Goal: Task Accomplishment & Management: Use online tool/utility

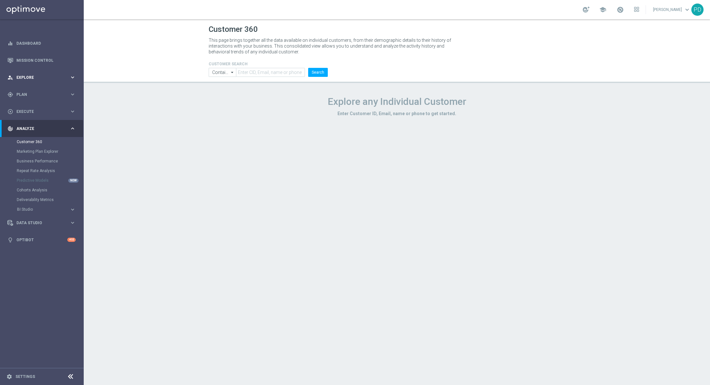
click at [42, 78] on span "Explore" at bounding box center [42, 78] width 53 height 4
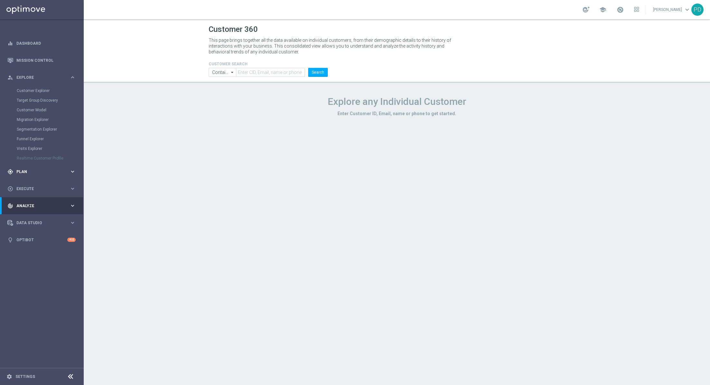
click at [51, 169] on div "gps_fixed Plan" at bounding box center [38, 172] width 62 height 6
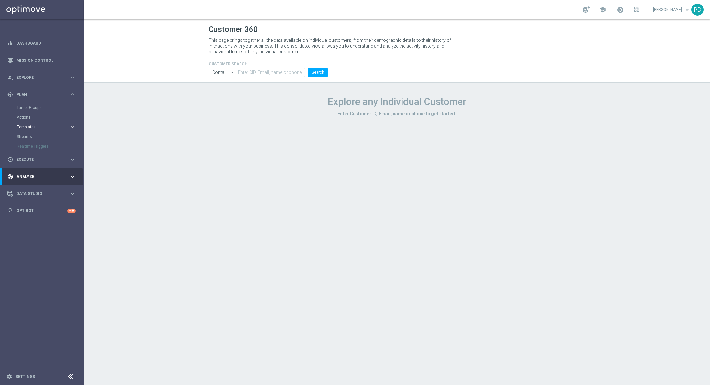
click at [39, 126] on span "Templates" at bounding box center [40, 127] width 46 height 4
click at [32, 134] on link "Optimail" at bounding box center [43, 136] width 47 height 5
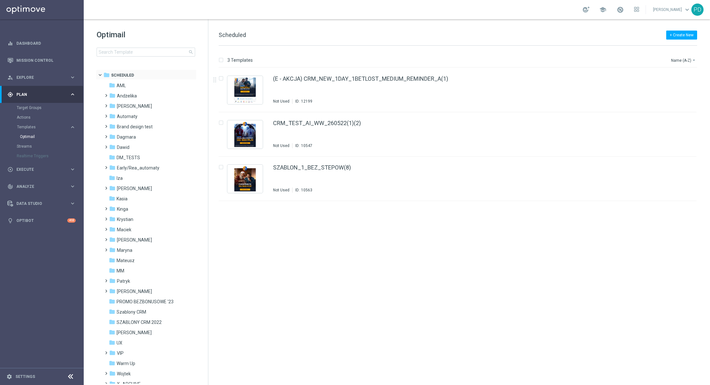
click at [97, 75] on span at bounding box center [101, 75] width 8 height 6
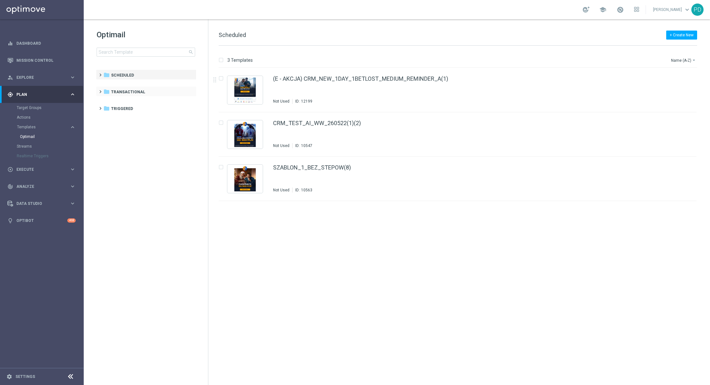
click at [99, 90] on span at bounding box center [99, 89] width 3 height 3
click at [193, 91] on icon "more_vert" at bounding box center [190, 91] width 5 height 5
click at [206, 86] on icon "create_new_folder" at bounding box center [203, 84] width 10 height 5
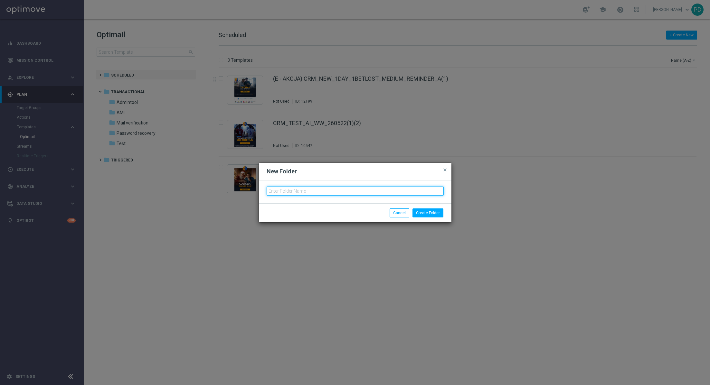
click at [285, 187] on input "text" at bounding box center [354, 191] width 177 height 9
type input "Winning certificate"
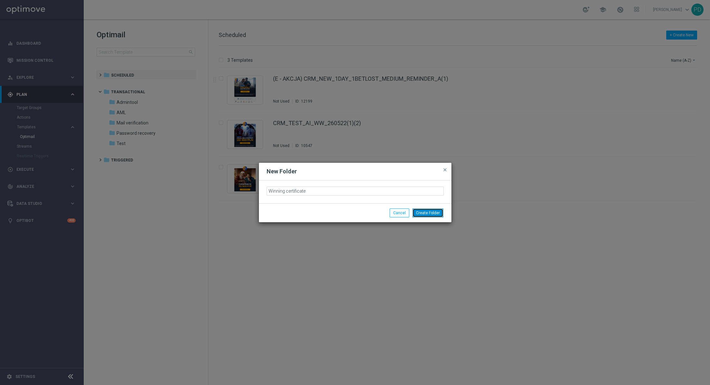
click at [429, 213] on button "Create Folder" at bounding box center [427, 213] width 31 height 9
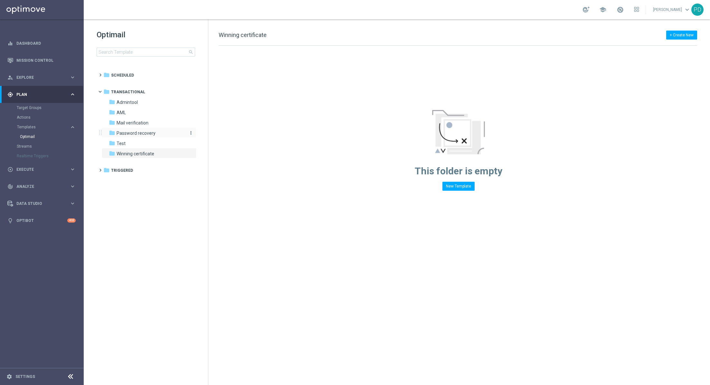
click at [146, 132] on span "Password recovery" at bounding box center [136, 133] width 39 height 6
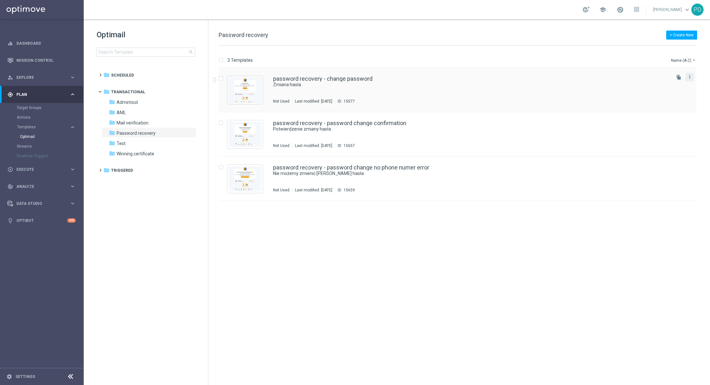
click at [687, 77] on icon "more_vert" at bounding box center [689, 76] width 5 height 5
click at [658, 93] on span "Copy To" at bounding box center [651, 92] width 14 height 5
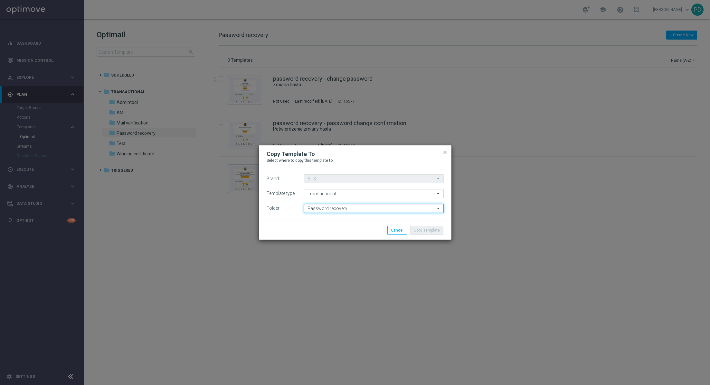
click at [349, 208] on input "Password recovery" at bounding box center [374, 208] width 140 height 9
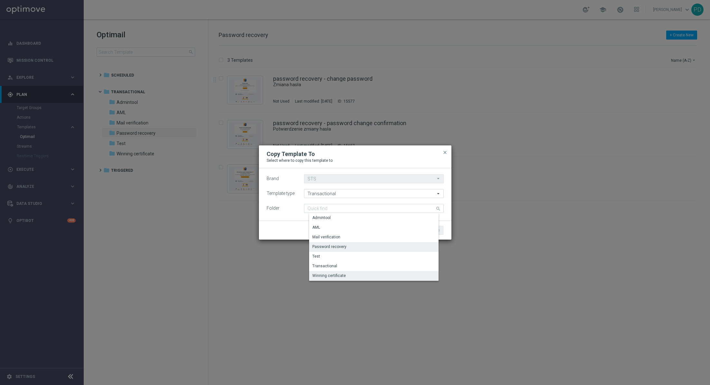
click at [383, 278] on div "Winning certificate" at bounding box center [379, 275] width 140 height 9
type input "Winning certificate"
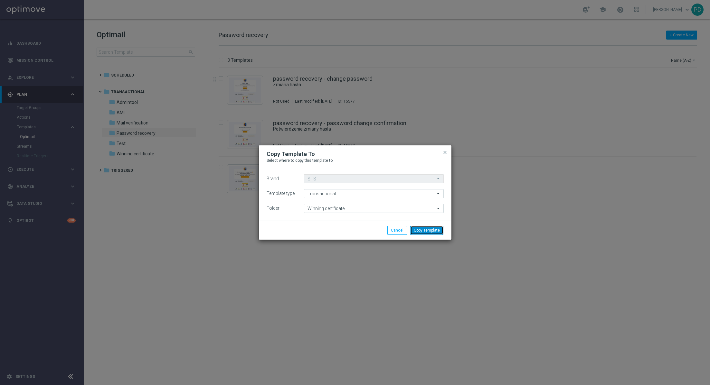
click at [426, 231] on button "Copy Template" at bounding box center [426, 230] width 33 height 9
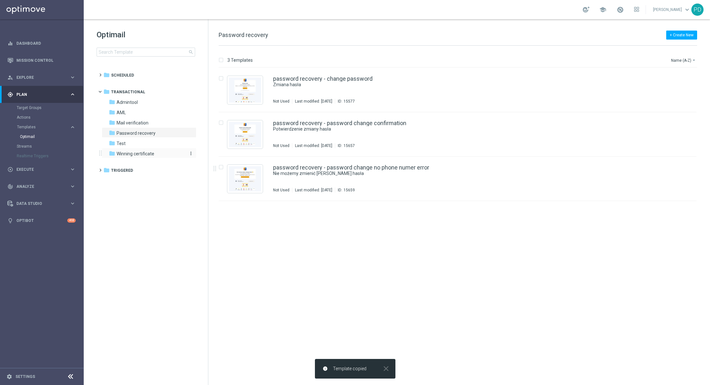
click at [147, 154] on span "Winning certificate" at bounding box center [136, 154] width 38 height 6
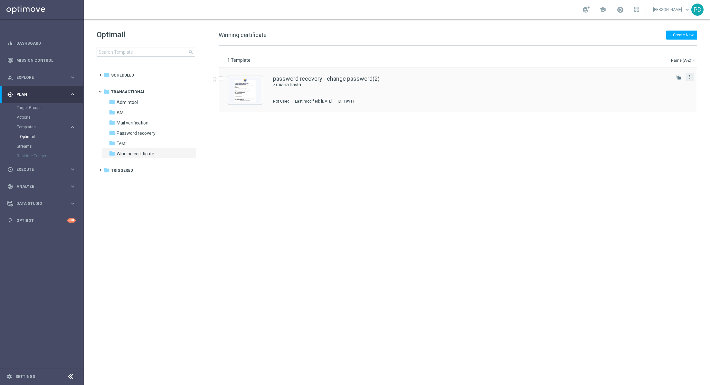
click at [687, 78] on icon "more_vert" at bounding box center [689, 76] width 5 height 5
click at [304, 84] on link "Zmiana hasła" at bounding box center [463, 85] width 381 height 6
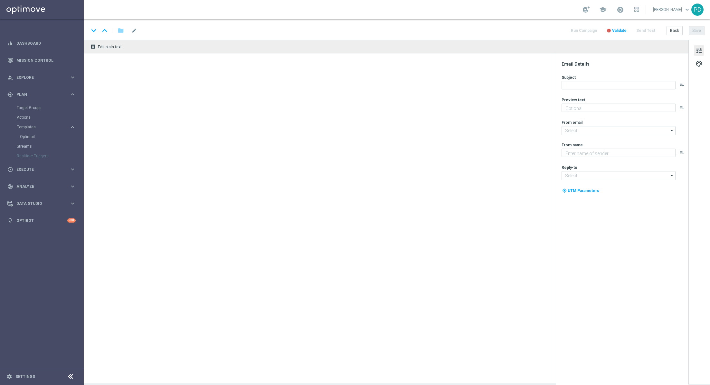
type textarea "Zmień swoje hasło w STS"
type textarea "STS"
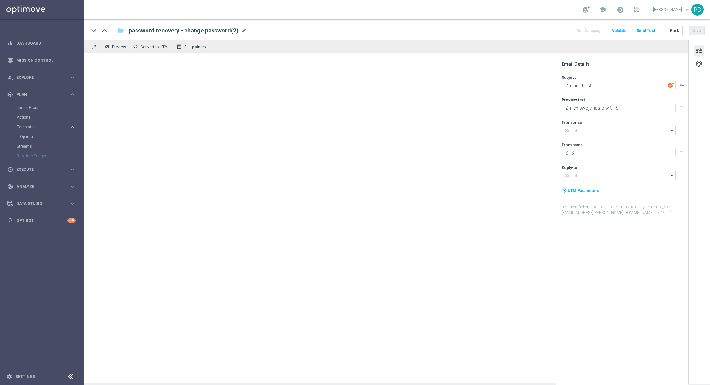
type input "kontakt@info.sts.pl"
type input "kontakt@sts.pl"
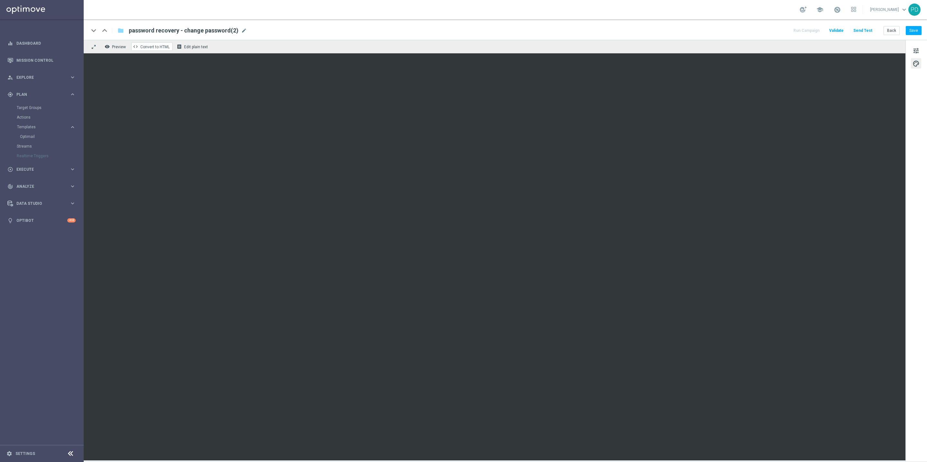
click at [160, 47] on span "Convert to HTML" at bounding box center [154, 47] width 29 height 5
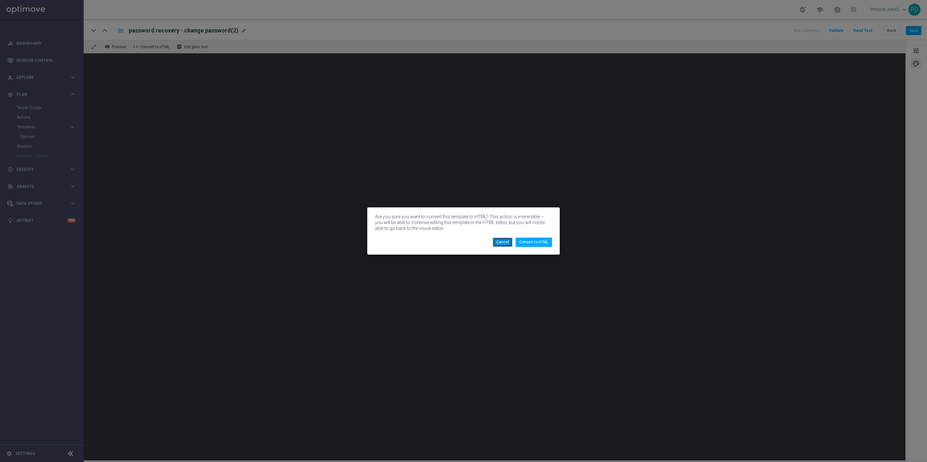
click at [506, 242] on button "Cancel" at bounding box center [503, 242] width 20 height 9
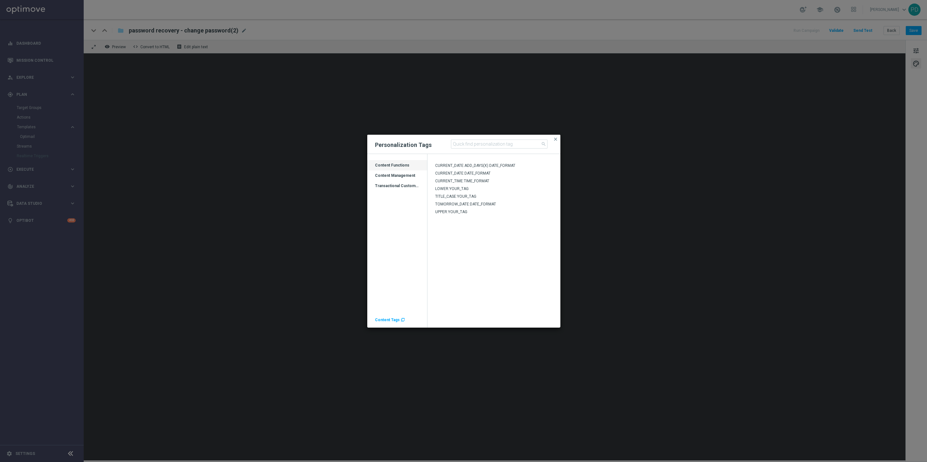
click at [411, 174] on div "Content Management" at bounding box center [397, 178] width 60 height 10
click at [401, 184] on div "Transactional Customer Data" at bounding box center [397, 188] width 60 height 10
click at [556, 140] on span "close" at bounding box center [555, 139] width 5 height 5
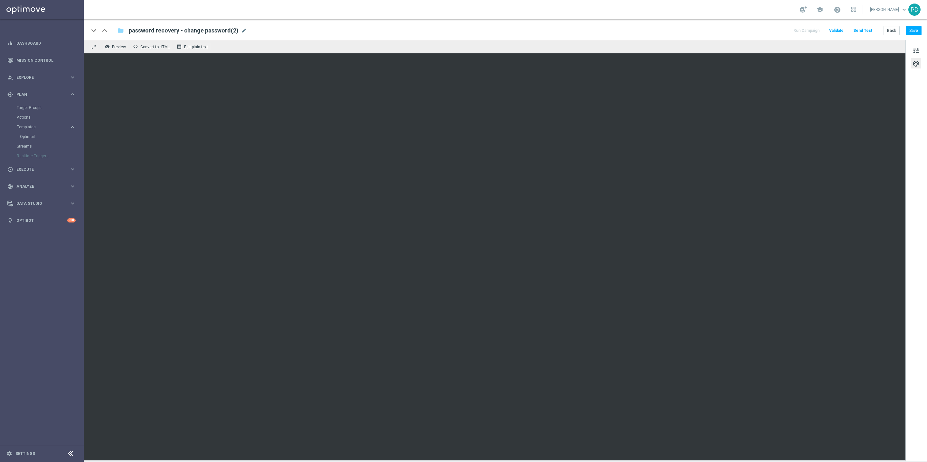
click at [486, 42] on div "remove_red_eye Preview code Convert to HTML receipt Edit plain text" at bounding box center [495, 47] width 822 height 14
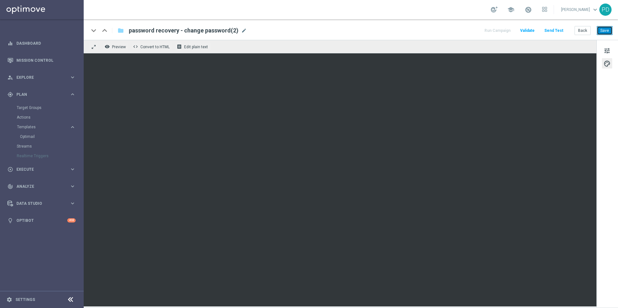
click at [602, 28] on button "Save" at bounding box center [605, 30] width 16 height 9
click at [582, 32] on button "Back" at bounding box center [582, 30] width 16 height 9
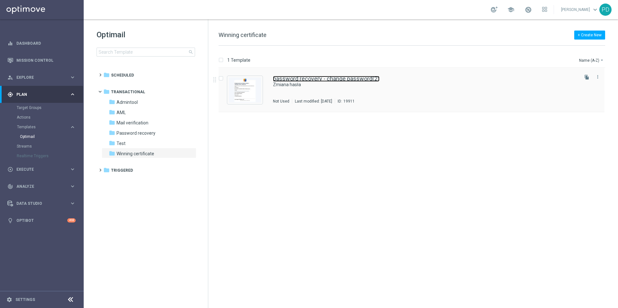
click at [347, 79] on link "password recovery - change password(2)" at bounding box center [326, 79] width 107 height 6
click at [589, 77] on button "file_copy" at bounding box center [587, 77] width 8 height 8
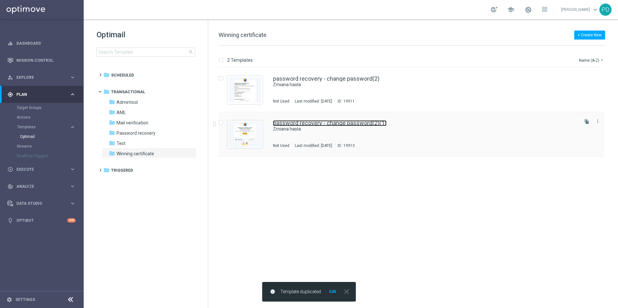
click at [363, 120] on link "password recovery - change password(2)(1)" at bounding box center [330, 123] width 114 height 6
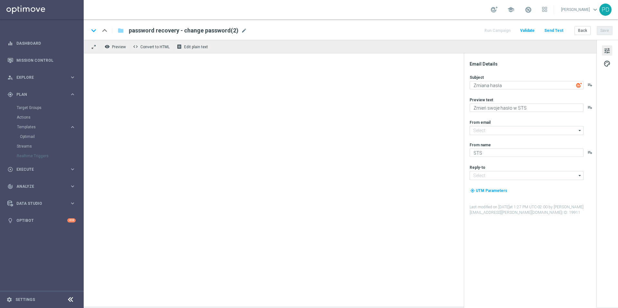
type input "kontakt@info.sts.pl"
type input "kontakt@sts.pl"
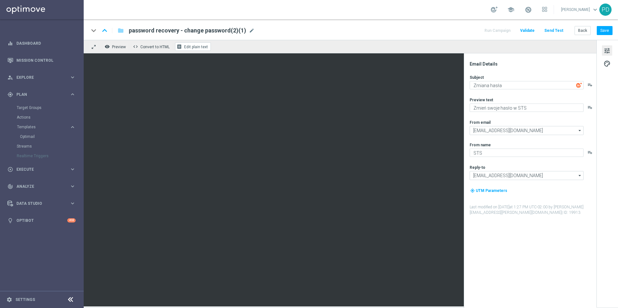
click at [191, 44] on button "receipt Edit plain text" at bounding box center [193, 46] width 36 height 8
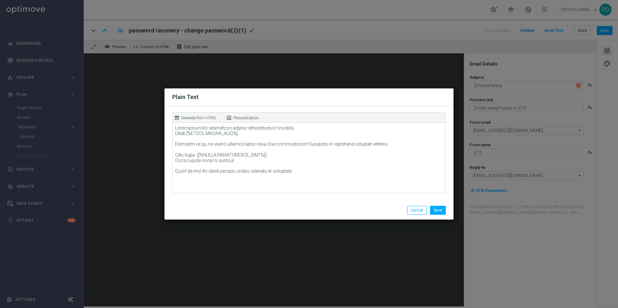
click at [240, 116] on p "Personalization" at bounding box center [245, 118] width 25 height 6
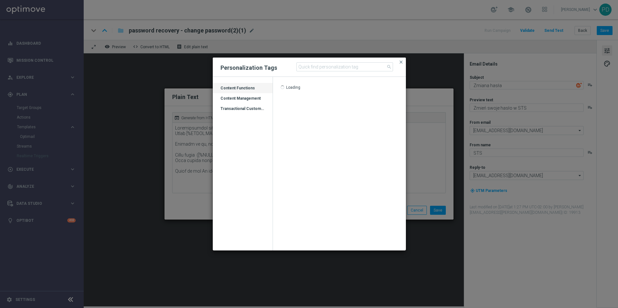
click at [209, 133] on modal-container "Personalization Tags search close Drag here to set row groups Drag here to set …" at bounding box center [309, 154] width 618 height 308
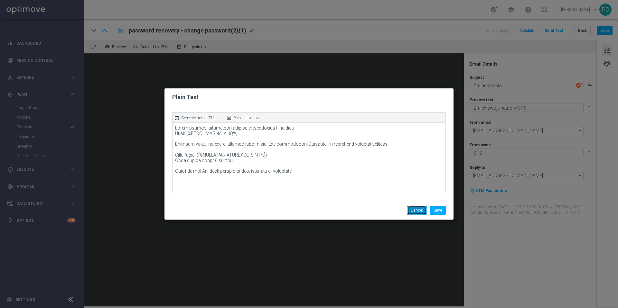
click at [415, 210] on button "Cancel" at bounding box center [417, 210] width 20 height 9
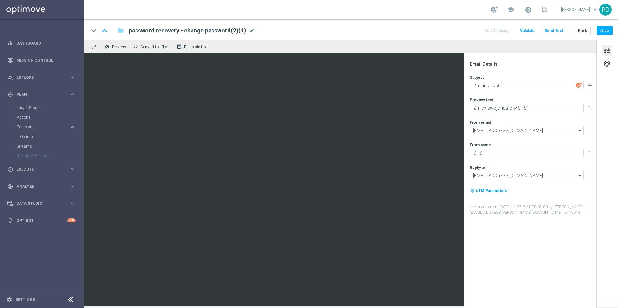
click at [153, 51] on div "remove_red_eye Preview code Convert to HTML receipt Edit plain text" at bounding box center [340, 47] width 513 height 14
click at [152, 43] on button "code Convert to HTML" at bounding box center [151, 46] width 41 height 8
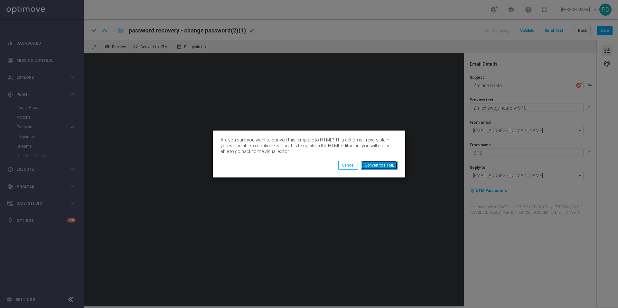
click at [385, 164] on button "Convert to HTML" at bounding box center [379, 165] width 36 height 9
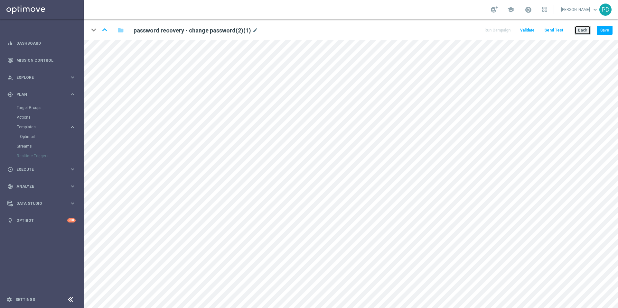
click at [583, 32] on button "Back" at bounding box center [582, 30] width 16 height 9
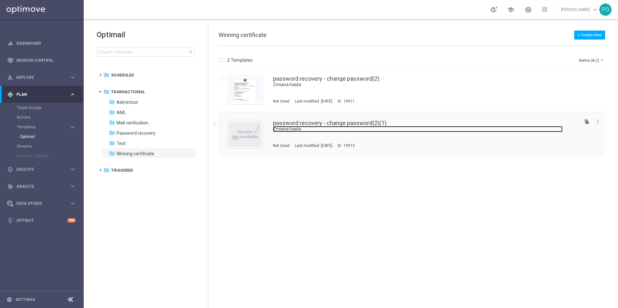
click at [290, 126] on link "Zmiana hasła" at bounding box center [418, 129] width 290 height 6
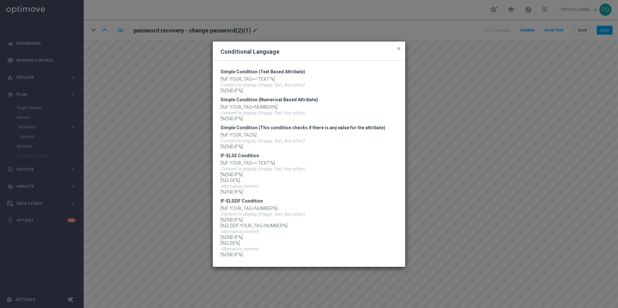
click at [251, 149] on p "[%IF:YOUR_TAG%] Content to display (Image, Text, Any other) [%END:IF%]" at bounding box center [308, 140] width 177 height 17
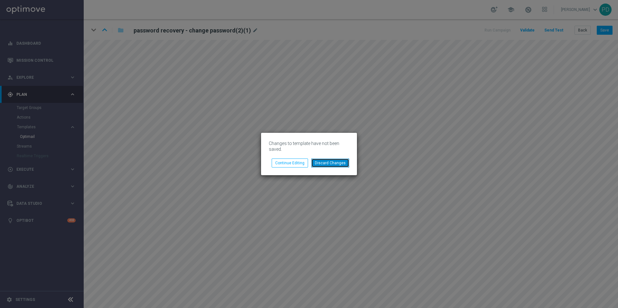
click at [321, 162] on button "Discard Changes" at bounding box center [330, 163] width 38 height 9
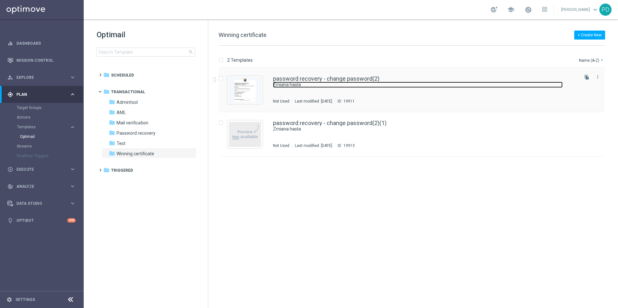
click at [300, 83] on link "Zmiana hasła" at bounding box center [418, 85] width 290 height 6
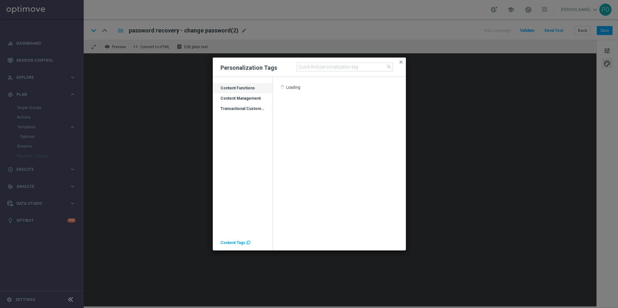
click at [251, 108] on div "Transactional Customer Data" at bounding box center [243, 111] width 60 height 10
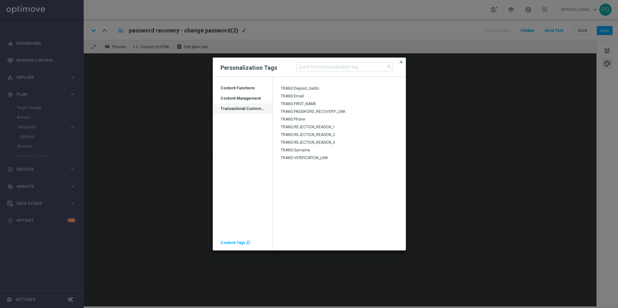
click at [401, 61] on span "close" at bounding box center [400, 62] width 5 height 5
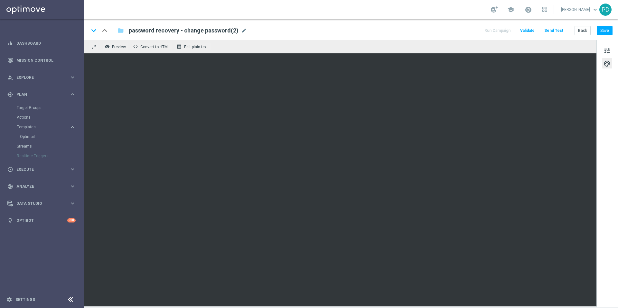
click at [323, 41] on div "remove_red_eye Preview code Convert to HTML receipt Edit plain text" at bounding box center [340, 47] width 513 height 14
click at [381, 43] on div "remove_red_eye Preview code Convert to HTML receipt Edit plain text" at bounding box center [340, 47] width 513 height 14
click at [382, 26] on div "keyboard_arrow_down keyboard_arrow_up folder password recovery - change passwor…" at bounding box center [351, 30] width 524 height 8
click at [321, 13] on div "school Piotr Domek keyboard_arrow_down PD" at bounding box center [351, 9] width 534 height 19
click at [311, 38] on div "keyboard_arrow_down keyboard_arrow_up folder password recovery - change passwor…" at bounding box center [351, 29] width 534 height 21
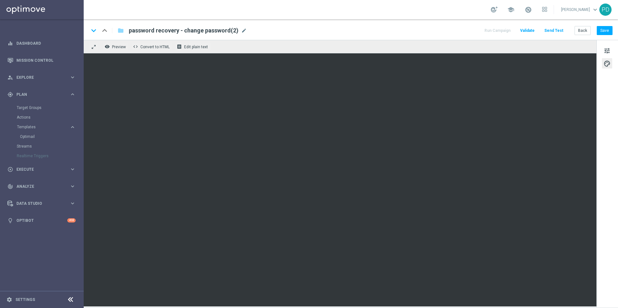
click at [311, 44] on div "remove_red_eye Preview code Convert to HTML receipt Edit plain text" at bounding box center [340, 47] width 513 height 14
click at [410, 32] on div "keyboard_arrow_down keyboard_arrow_up folder password recovery - change passwor…" at bounding box center [351, 30] width 524 height 8
click at [356, 43] on div "remove_red_eye Preview code Convert to HTML receipt Edit plain text" at bounding box center [340, 47] width 513 height 14
click at [552, 30] on button "Send Test" at bounding box center [553, 30] width 21 height 9
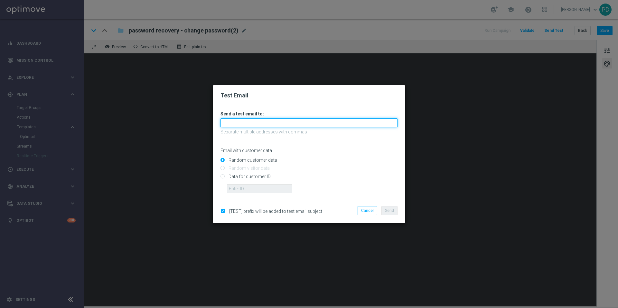
click at [282, 120] on input "text" at bounding box center [308, 122] width 177 height 9
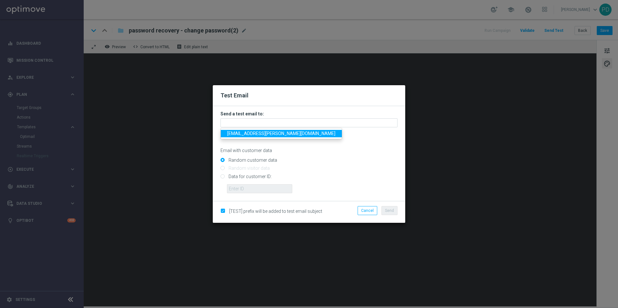
click at [247, 136] on link "piotr.domek@sts.pl" at bounding box center [281, 133] width 121 height 7
type input "piotr.domek@sts.pl"
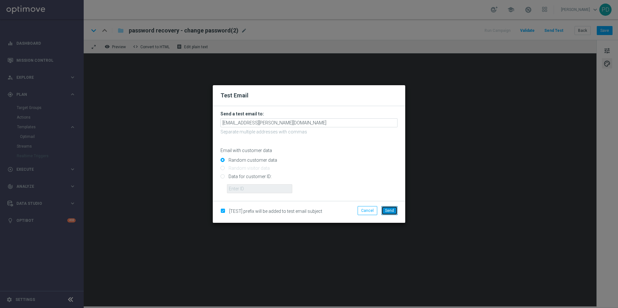
click at [391, 214] on button "Send" at bounding box center [389, 210] width 16 height 9
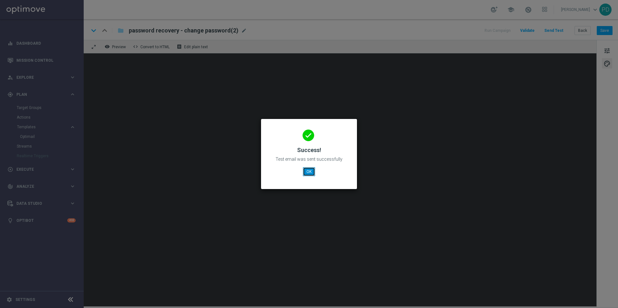
click at [309, 170] on button "OK" at bounding box center [309, 171] width 12 height 9
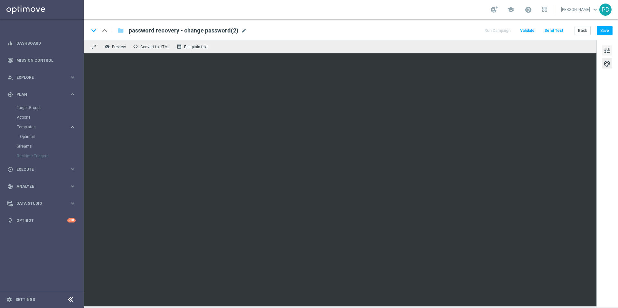
click at [608, 49] on span "tune" at bounding box center [606, 51] width 7 height 8
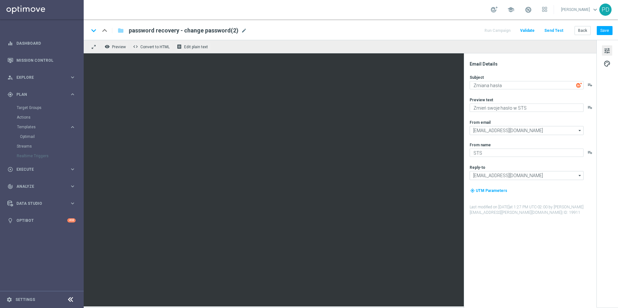
click at [519, 90] on div "Subject Zmiana hasła playlist_add Preview text Zmień swoje hasło w STS playlist…" at bounding box center [533, 145] width 126 height 141
click at [515, 81] on textarea "Zmiana hasła" at bounding box center [527, 85] width 114 height 8
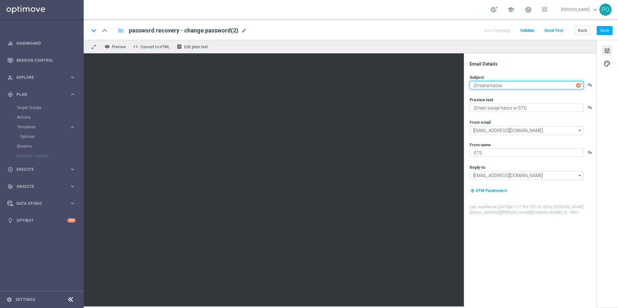
paste textarea "Potwierdzenie możliwości odbioru zaświadczenia o wygranej"
type textarea "Potwierdzenie możliwości odbioru zaświadczenia o wygranej"
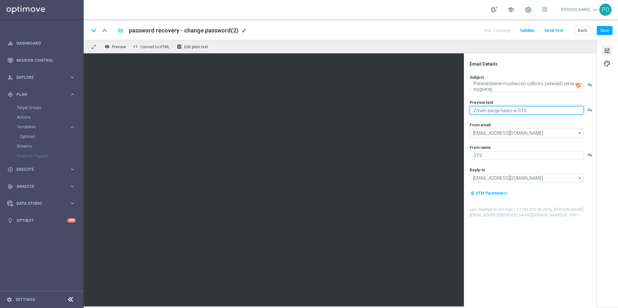
click at [517, 111] on textarea "Zmień swoje hasło w STS" at bounding box center [527, 110] width 114 height 8
type textarea "O"
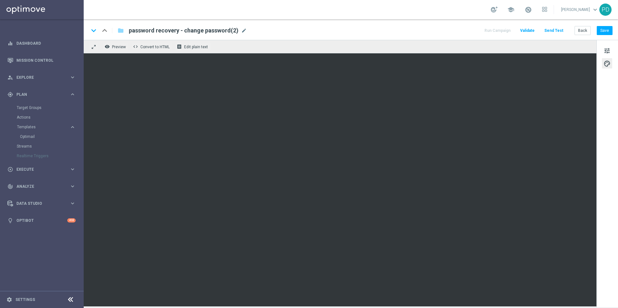
click at [333, 34] on div "keyboard_arrow_down keyboard_arrow_up folder password recovery - change passwor…" at bounding box center [351, 30] width 524 height 8
click at [336, 22] on div "keyboard_arrow_down keyboard_arrow_up folder password recovery - change passwor…" at bounding box center [351, 29] width 534 height 21
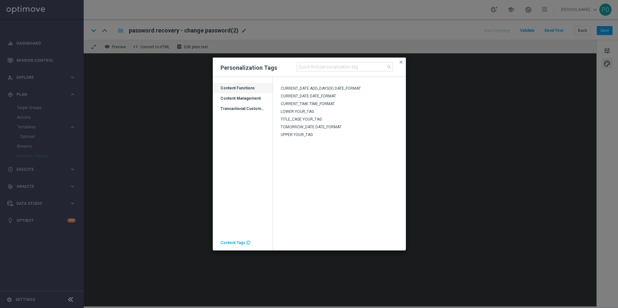
click at [253, 109] on div "Transactional Customer Data" at bounding box center [243, 111] width 60 height 10
click at [293, 103] on span "TRANS:FIRST_NAME" at bounding box center [298, 104] width 35 height 5
click at [245, 107] on div "Transactional Customer Data" at bounding box center [243, 111] width 60 height 10
click at [302, 150] on span "TRANS:Surname" at bounding box center [295, 150] width 29 height 5
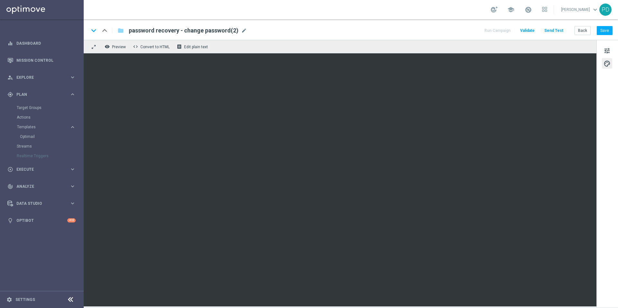
click at [141, 27] on span "password recovery - change password(2)" at bounding box center [184, 31] width 110 height 8
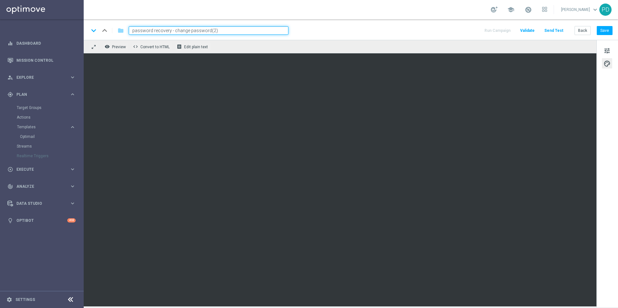
click at [141, 27] on input "password recovery - change password(2)" at bounding box center [209, 30] width 160 height 8
click at [152, 31] on input "Wining confirmation" at bounding box center [209, 30] width 160 height 8
type input "Wining certification"
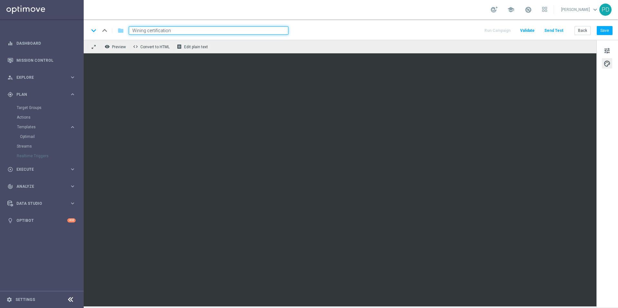
click at [346, 24] on div "keyboard_arrow_down keyboard_arrow_up folder Wining certification Run Campaign …" at bounding box center [351, 29] width 534 height 21
click at [604, 29] on button "Save" at bounding box center [605, 30] width 16 height 9
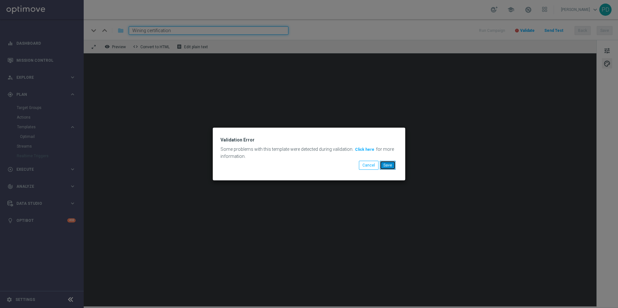
click at [386, 162] on button "Save" at bounding box center [388, 165] width 16 height 9
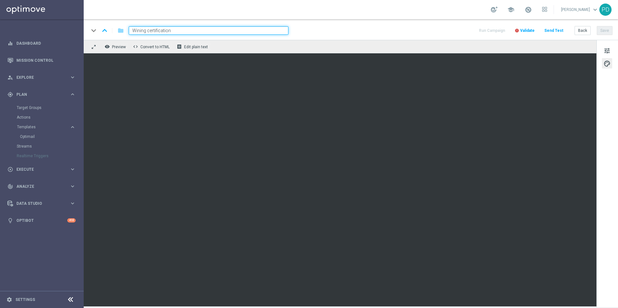
click at [526, 29] on span "Validate" at bounding box center [527, 30] width 14 height 5
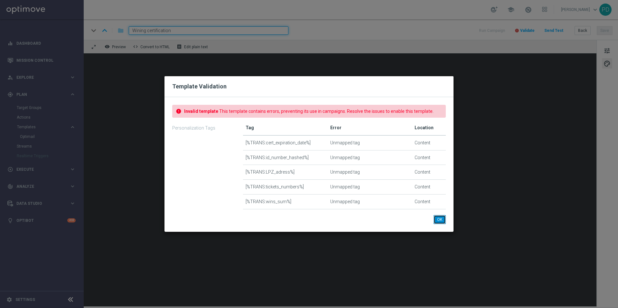
click at [444, 220] on button "OK" at bounding box center [440, 219] width 12 height 9
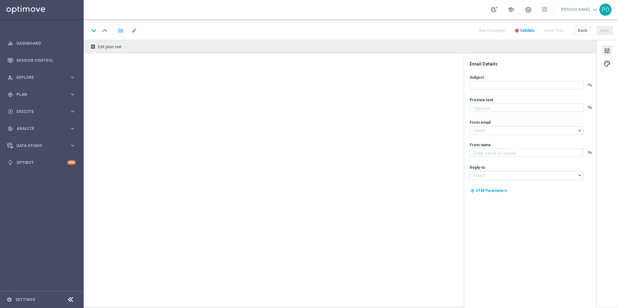
type input "[EMAIL_ADDRESS][DOMAIN_NAME]"
type textarea "STS"
type input "[EMAIL_ADDRESS][DOMAIN_NAME]"
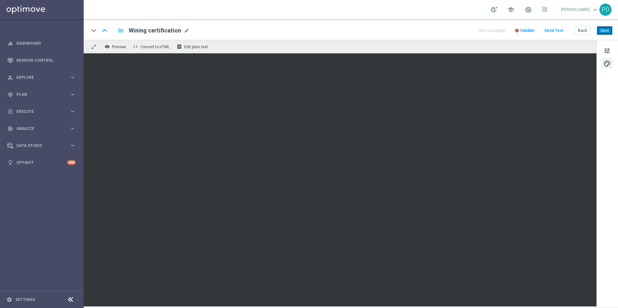
click at [606, 29] on button "Save" at bounding box center [605, 30] width 16 height 9
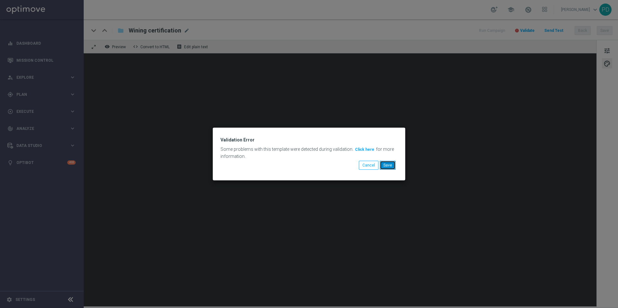
click at [394, 164] on button "Save" at bounding box center [388, 165] width 16 height 9
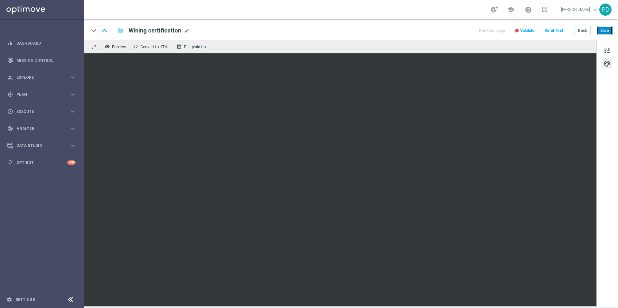
click at [598, 29] on button "Save" at bounding box center [605, 30] width 16 height 9
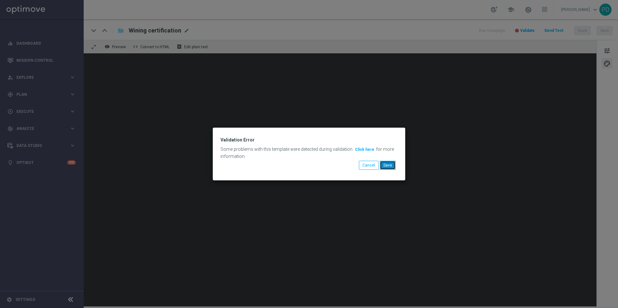
click at [389, 166] on button "Save" at bounding box center [388, 165] width 16 height 9
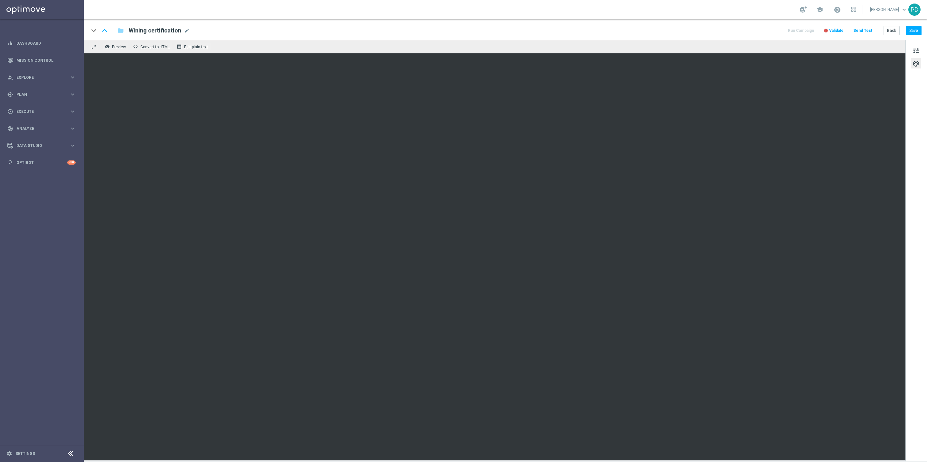
click at [584, 38] on div "keyboard_arrow_down keyboard_arrow_up folder Wining certification Wining certif…" at bounding box center [505, 29] width 843 height 21
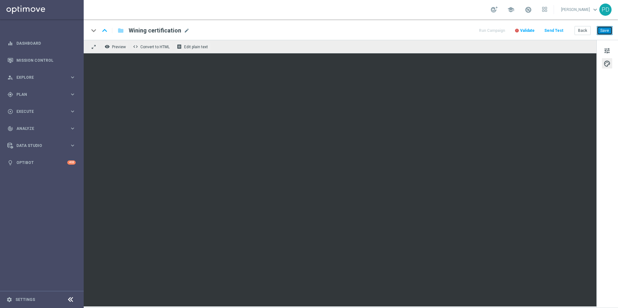
click at [605, 33] on button "Save" at bounding box center [605, 30] width 16 height 9
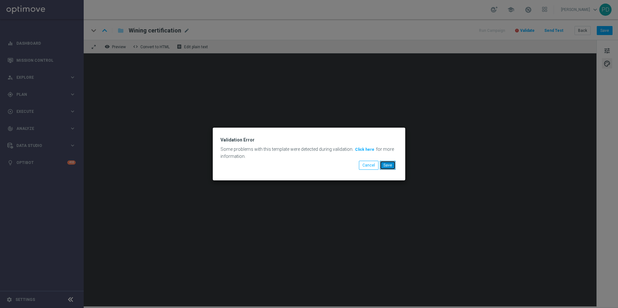
click at [388, 163] on button "Save" at bounding box center [388, 165] width 16 height 9
